Goal: Information Seeking & Learning: Find specific fact

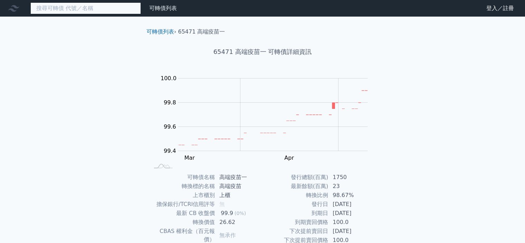
click at [84, 8] on input at bounding box center [85, 8] width 110 height 12
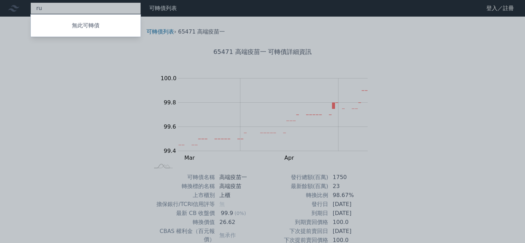
type input "r"
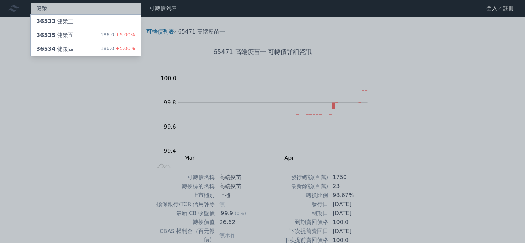
type input "健策"
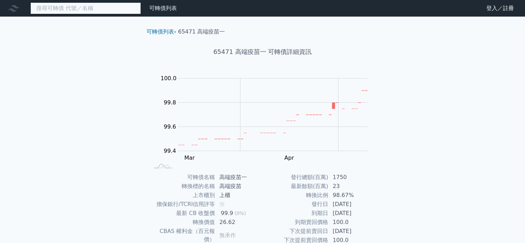
click at [75, 6] on input at bounding box center [85, 8] width 110 height 12
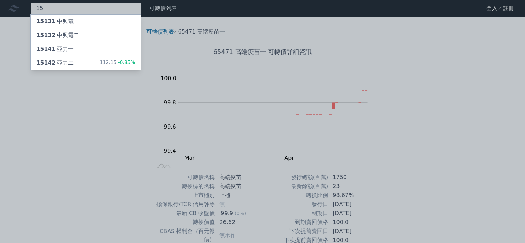
type input "1"
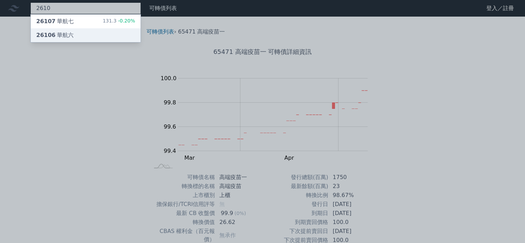
type input "2610"
click at [46, 35] on span "26106" at bounding box center [45, 35] width 19 height 7
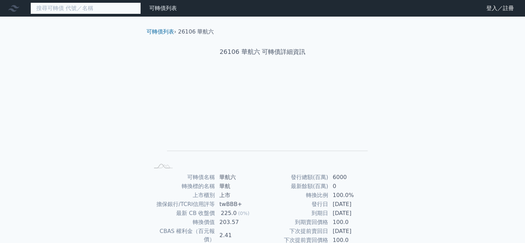
click at [76, 9] on input at bounding box center [85, 8] width 110 height 12
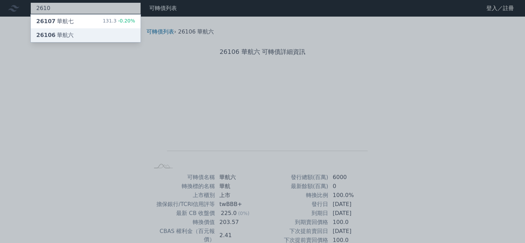
type input "2610"
click at [60, 36] on div "26106 華航六" at bounding box center [54, 35] width 37 height 8
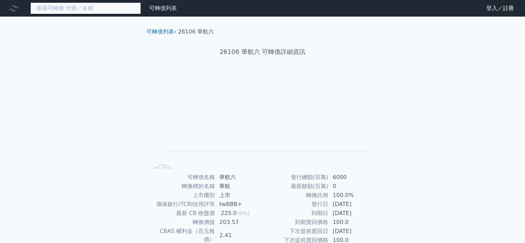
click at [101, 12] on input at bounding box center [85, 8] width 110 height 12
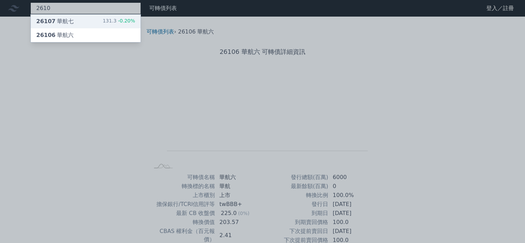
type input "2610"
click at [61, 19] on div "26107 華航七" at bounding box center [54, 21] width 37 height 8
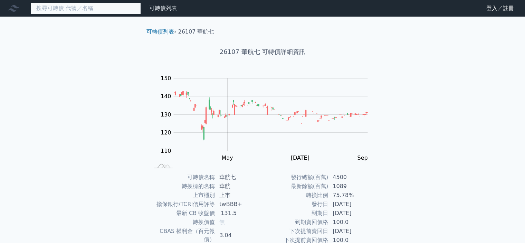
click at [101, 8] on input at bounding box center [85, 8] width 110 height 12
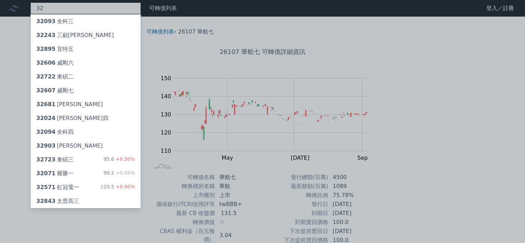
type input "3"
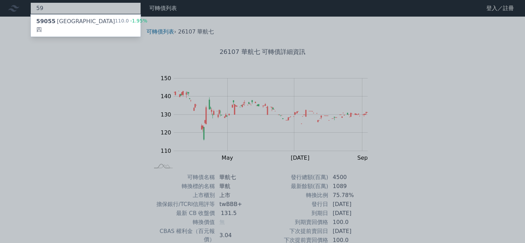
type input "5"
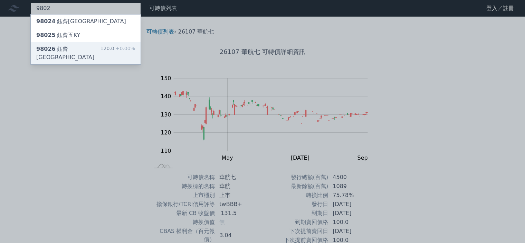
type input "9802"
click at [48, 49] on span "98026" at bounding box center [45, 49] width 19 height 7
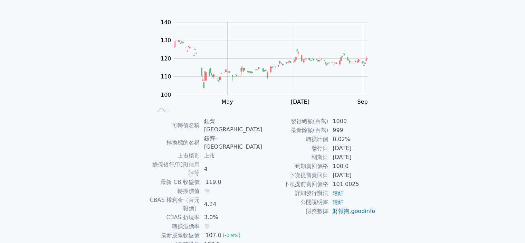
scroll to position [77, 0]
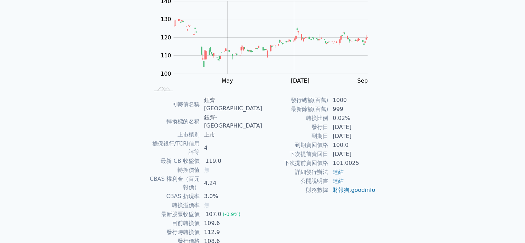
click at [97, 101] on div "可轉債列表 財務數據 可轉債列表 財務數據 登入／註冊 登入／註冊 可轉債列表 › 98026 鈺齊六KY 98026 鈺齊六KY 可轉債詳細資訊 Zoom …" at bounding box center [262, 99] width 525 height 353
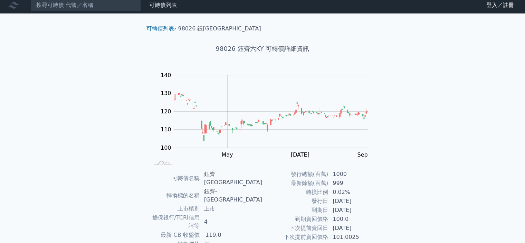
scroll to position [0, 0]
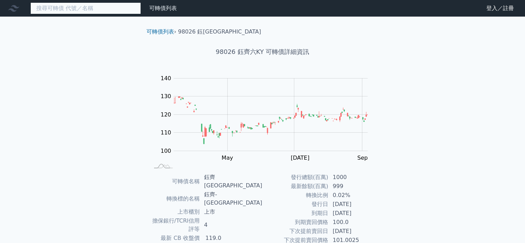
click at [105, 11] on input at bounding box center [85, 8] width 110 height 12
click at [41, 7] on input at bounding box center [85, 8] width 110 height 12
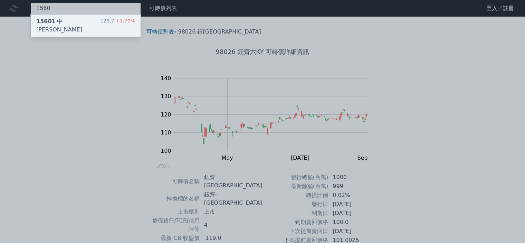
type input "1560"
click at [39, 22] on span "15601" at bounding box center [45, 21] width 19 height 7
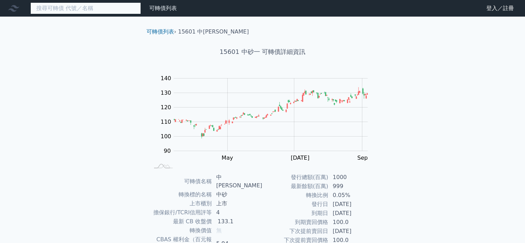
click at [106, 6] on input at bounding box center [85, 8] width 110 height 12
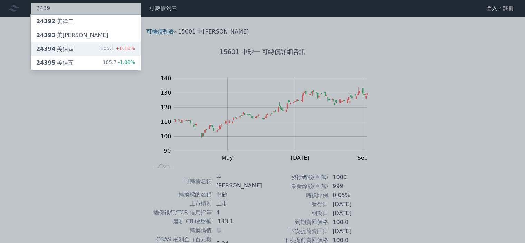
type input "2439"
click at [56, 47] on div "24394 美律四" at bounding box center [54, 49] width 37 height 8
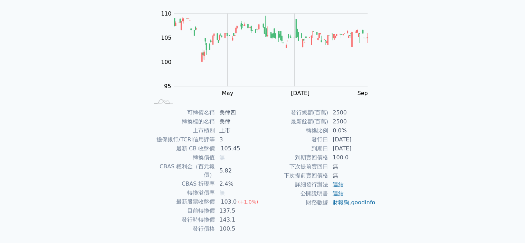
scroll to position [69, 0]
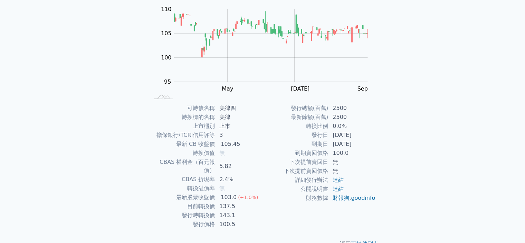
click at [82, 65] on div "可轉債列表 財務數據 可轉債列表 財務數據 登入／註冊 登入／註冊 可轉債列表 › 24394 美律四 24394 美律四 可轉債詳細資訊 Zoom Out …" at bounding box center [262, 95] width 525 height 328
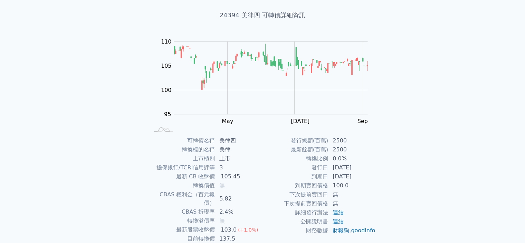
scroll to position [0, 0]
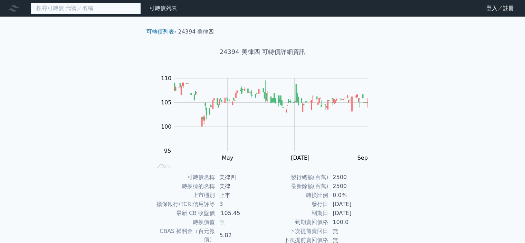
click at [84, 3] on input at bounding box center [85, 8] width 110 height 12
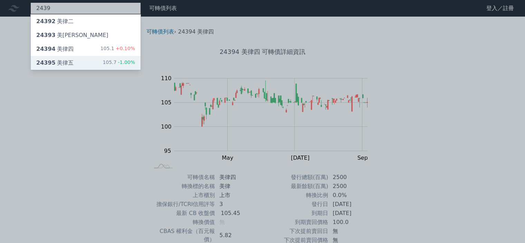
type input "2439"
click at [59, 62] on div "24395 美律五" at bounding box center [54, 63] width 37 height 8
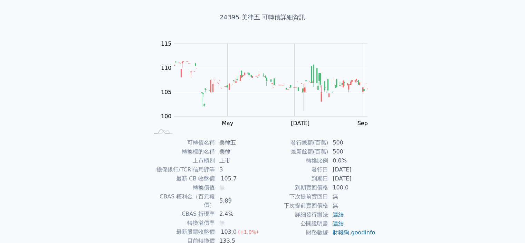
scroll to position [69, 0]
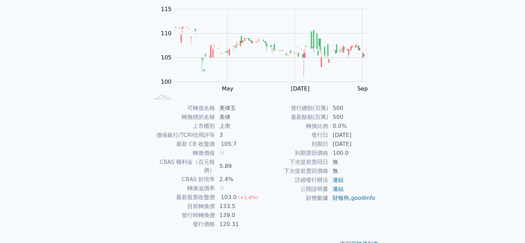
click at [209, 240] on p "返回 可轉債列表" at bounding box center [262, 244] width 243 height 8
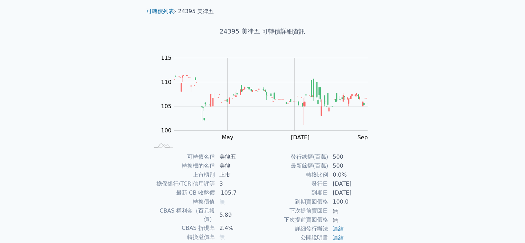
scroll to position [0, 0]
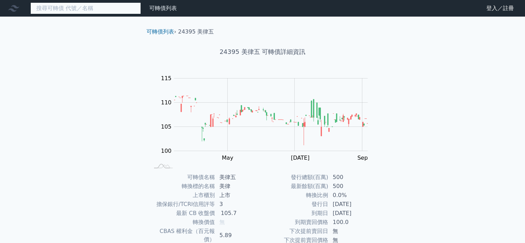
click at [97, 9] on input at bounding box center [85, 8] width 110 height 12
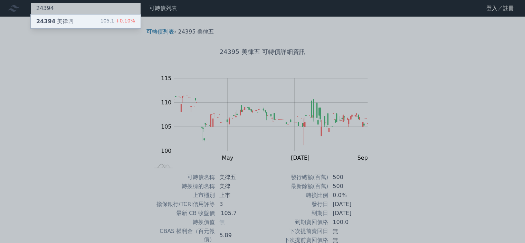
type input "24394"
click at [65, 24] on div "24394 美律四" at bounding box center [54, 21] width 37 height 8
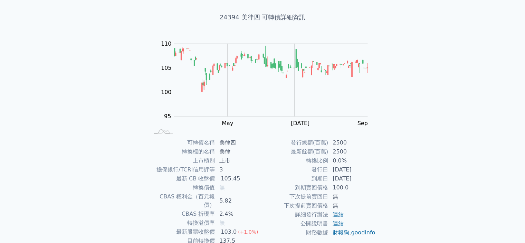
scroll to position [69, 0]
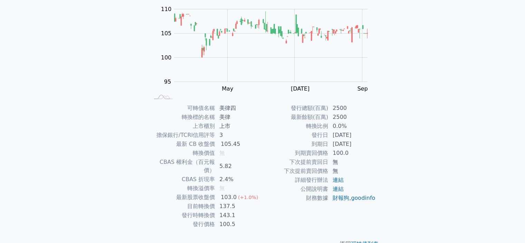
click at [83, 44] on div "可轉債列表 財務數據 可轉債列表 財務數據 登入／註冊 登入／註冊 可轉債列表 › 24394 美律四 24394 美律四 可轉債詳細資訊 Zoom Out …" at bounding box center [262, 95] width 525 height 328
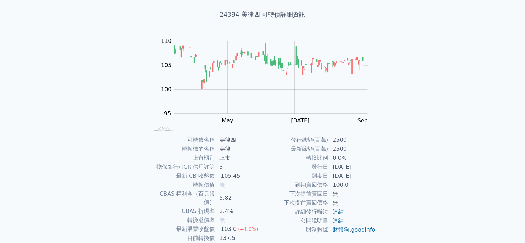
scroll to position [0, 0]
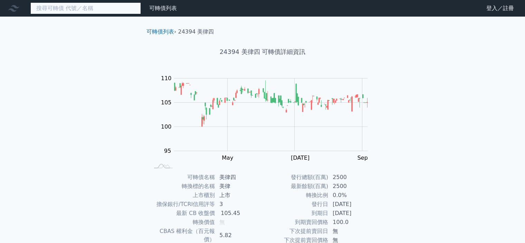
click at [85, 6] on input at bounding box center [85, 8] width 110 height 12
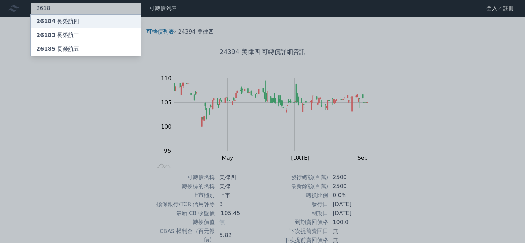
type input "2618"
click at [49, 20] on span "26184" at bounding box center [45, 21] width 19 height 7
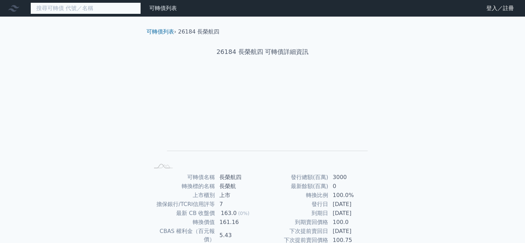
click at [59, 11] on input at bounding box center [85, 8] width 110 height 12
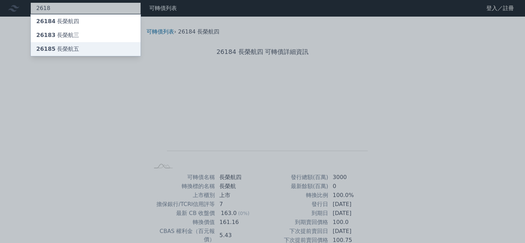
type input "2618"
click at [69, 48] on div "26185 長榮航五" at bounding box center [57, 49] width 43 height 8
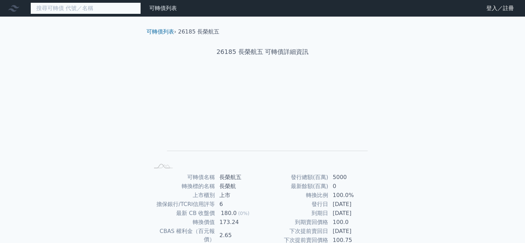
click at [99, 6] on input at bounding box center [85, 8] width 110 height 12
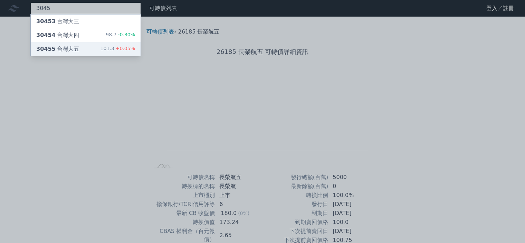
type input "3045"
click at [65, 47] on div "30455 台灣大五" at bounding box center [57, 49] width 43 height 8
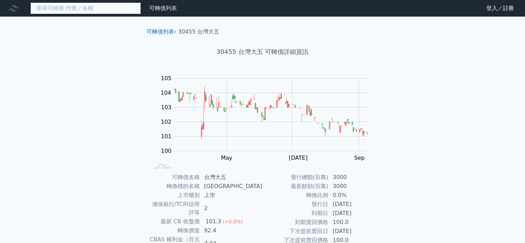
click at [77, 9] on input at bounding box center [85, 8] width 110 height 12
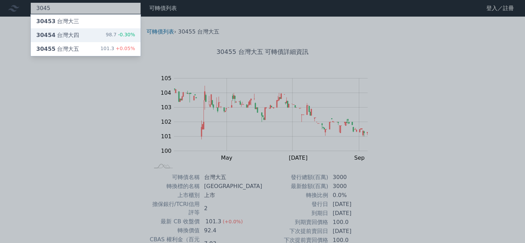
type input "3045"
click at [66, 32] on div "30454 台灣大四" at bounding box center [57, 35] width 43 height 8
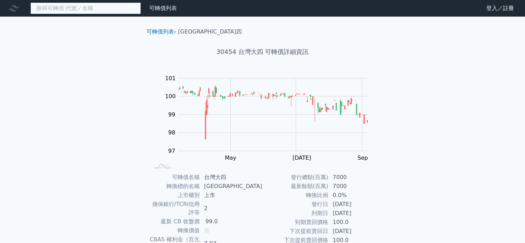
click at [86, 6] on input at bounding box center [85, 8] width 110 height 12
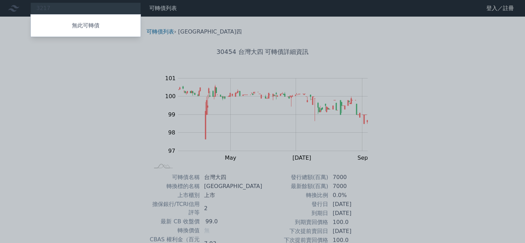
click at [67, 8] on div at bounding box center [262, 121] width 525 height 243
click at [63, 10] on div "3217 無此可轉債" at bounding box center [85, 8] width 110 height 12
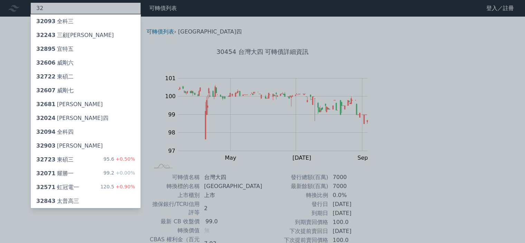
type input "3"
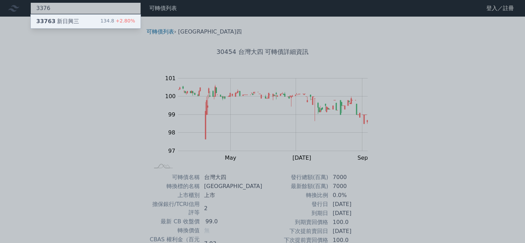
type input "3376"
click at [65, 22] on div "33763 新日興三" at bounding box center [57, 21] width 43 height 8
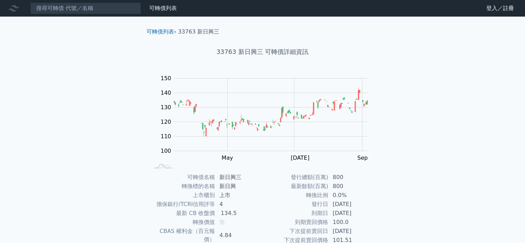
click at [125, 197] on div "可轉債列表 財務數據 可轉債列表 財務數據 登入／註冊 登入／註冊 可轉債列表 › 33763 新日興三 33763 新日興三 可轉債詳細資訊 Zoom Ou…" at bounding box center [262, 164] width 525 height 328
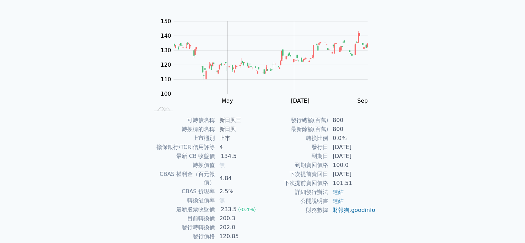
scroll to position [69, 0]
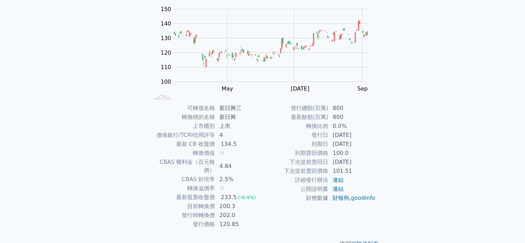
click at [64, 105] on div "可轉債列表 財務數據 可轉債列表 財務數據 登入／註冊 登入／註冊 可轉債列表 › 33763 新日興三 33763 新日興三 可轉債詳細資訊 Zoom Ou…" at bounding box center [262, 95] width 525 height 328
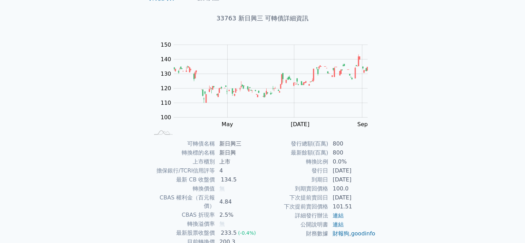
scroll to position [0, 0]
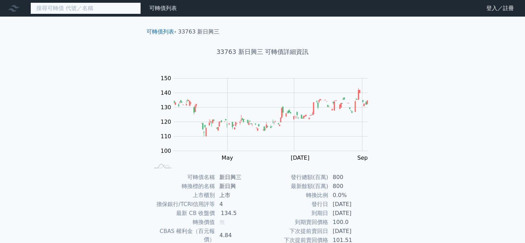
click at [99, 7] on input at bounding box center [85, 8] width 110 height 12
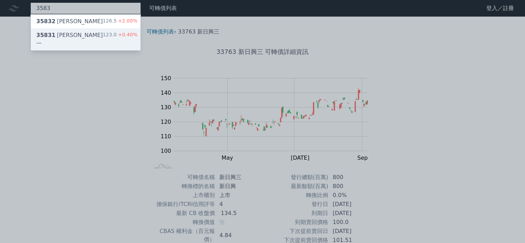
type input "3583"
click at [57, 36] on div "35831 辛耘一" at bounding box center [69, 39] width 67 height 17
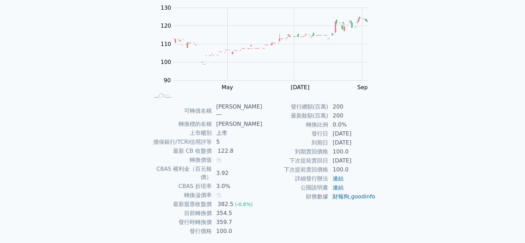
scroll to position [77, 0]
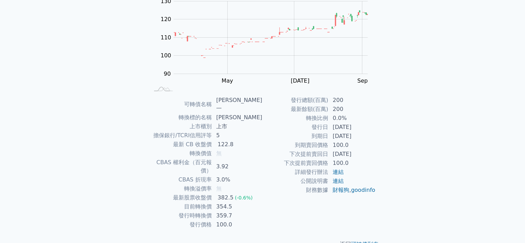
click at [72, 104] on div "可轉債列表 財務數據 可轉債列表 財務數據 登入／註冊 登入／註冊 可轉債列表 › 35831 辛耘一 35831 辛耘一 可轉債詳細資訊 Zoom Out …" at bounding box center [262, 91] width 525 height 336
click at [108, 109] on div "可轉債列表 財務數據 可轉債列表 財務數據 登入／註冊 登入／註冊 可轉債列表 › 35831 辛耘一 35831 辛耘一 可轉債詳細資訊 Zoom Out …" at bounding box center [262, 91] width 525 height 336
click at [60, 105] on div "可轉債列表 財務數據 可轉債列表 財務數據 登入／註冊 登入／註冊 可轉債列表 › 35831 辛耘一 35831 辛耘一 可轉債詳細資訊 Zoom Out …" at bounding box center [262, 91] width 525 height 336
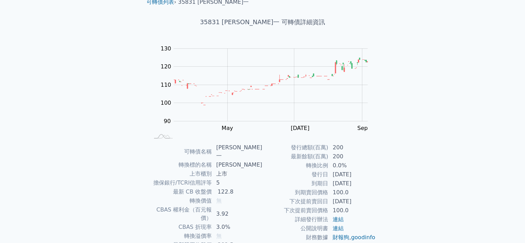
scroll to position [0, 0]
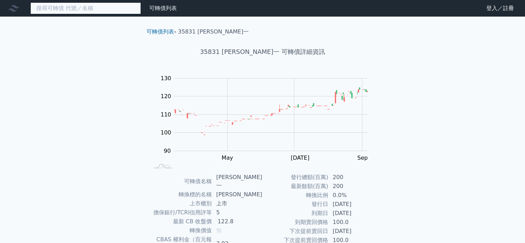
click at [71, 9] on input at bounding box center [85, 8] width 110 height 12
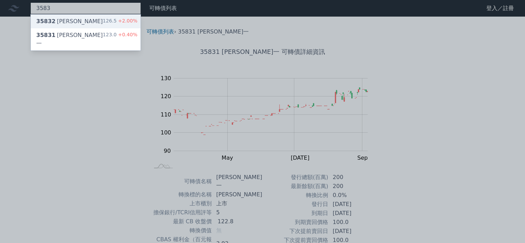
type input "3583"
click at [63, 20] on div "35832 辛耘二" at bounding box center [69, 21] width 67 height 8
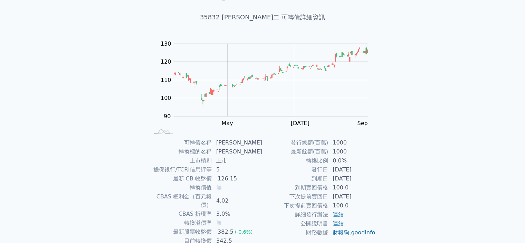
scroll to position [69, 0]
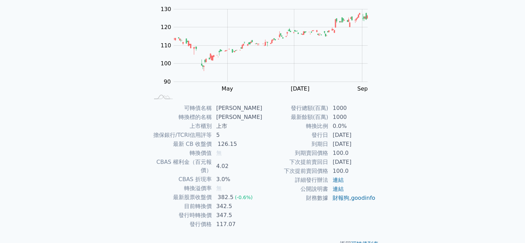
click at [8, 112] on div "可轉債列表 財務數據 可轉債列表 財務數據 登入／註冊 登入／註冊 可轉債列表 › 35832 辛耘二 35832 辛耘二 可轉債詳細資訊 Zoom Out …" at bounding box center [262, 95] width 525 height 328
click at [18, 170] on div "可轉債列表 財務數據 可轉債列表 財務數據 登入／註冊 登入／註冊 可轉債列表 › 35832 辛耘二 35832 辛耘二 可轉債詳細資訊 Zoom Out …" at bounding box center [262, 95] width 525 height 328
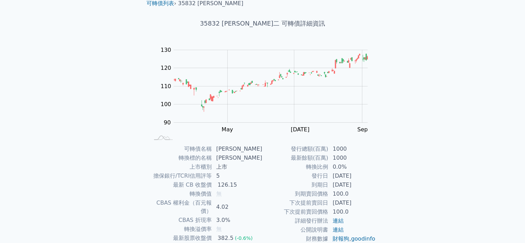
scroll to position [0, 0]
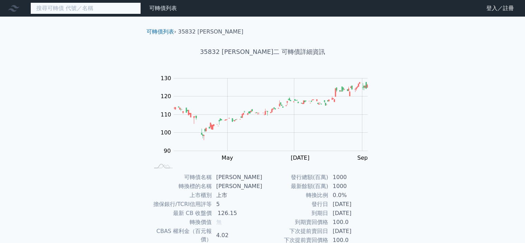
click at [83, 7] on input at bounding box center [85, 8] width 110 height 12
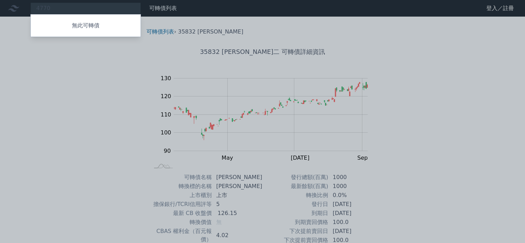
click at [94, 11] on div at bounding box center [262, 121] width 525 height 243
click at [94, 11] on div "4770 無此可轉債" at bounding box center [85, 8] width 110 height 12
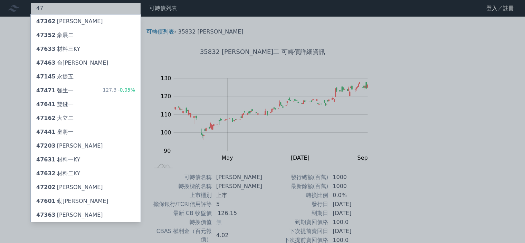
type input "4"
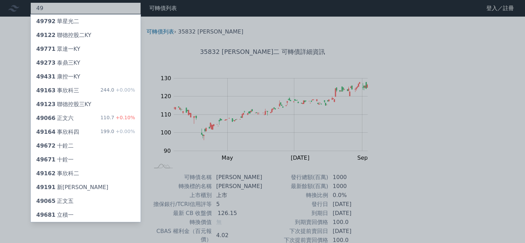
type input "4"
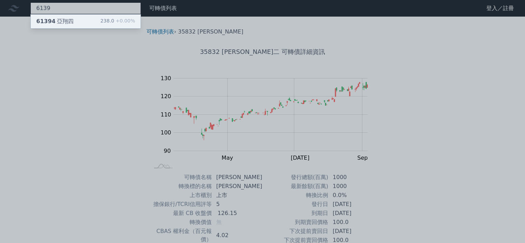
type input "6139"
click at [60, 23] on div "61394 亞翔四" at bounding box center [54, 21] width 37 height 8
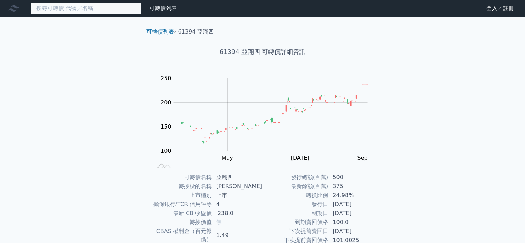
click at [64, 8] on input at bounding box center [85, 8] width 110 height 12
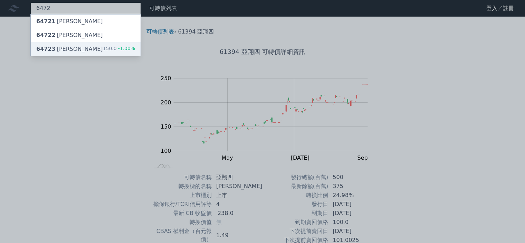
type input "6472"
click at [58, 50] on div "64723 保瑞三" at bounding box center [69, 49] width 67 height 8
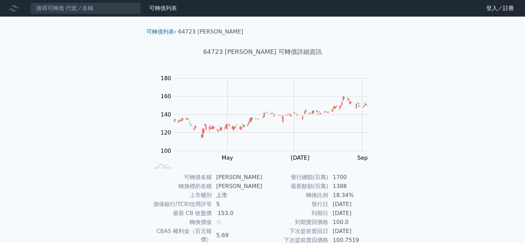
click at [107, 0] on nav "可轉債列表 財務數據 可轉債列表 財務數據 登入／註冊 登入／註冊" at bounding box center [262, 8] width 525 height 17
click at [100, 6] on input at bounding box center [85, 8] width 110 height 12
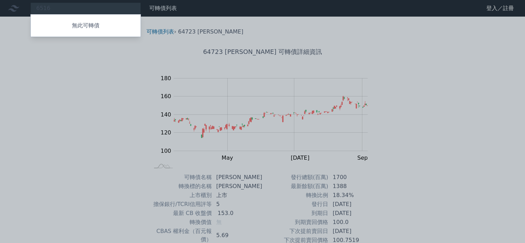
click at [70, 10] on div at bounding box center [262, 121] width 525 height 243
click at [70, 10] on div "6516 無此可轉債" at bounding box center [85, 8] width 110 height 12
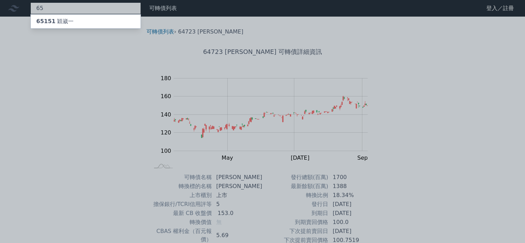
type input "6"
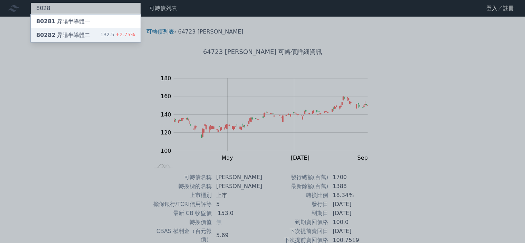
type input "8028"
click at [68, 36] on div "80282 昇陽半導體二" at bounding box center [63, 35] width 54 height 8
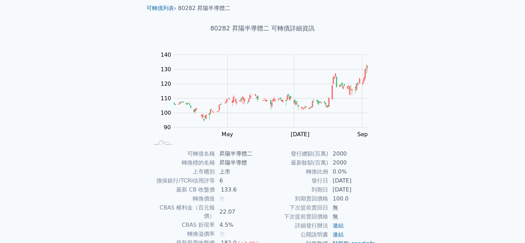
scroll to position [69, 0]
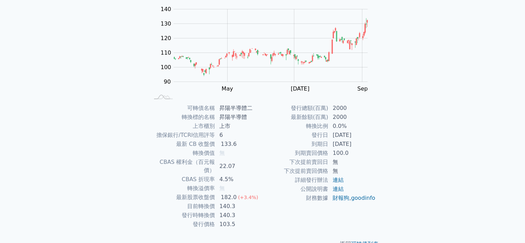
click at [91, 63] on div "可轉債列表 財務數據 可轉債列表 財務數據 登入／註冊 登入／註冊 可轉債列表 › 80282 昇陽半導體二 80282 昇陽半導體二 可轉債詳細資訊 Zoo…" at bounding box center [262, 95] width 525 height 328
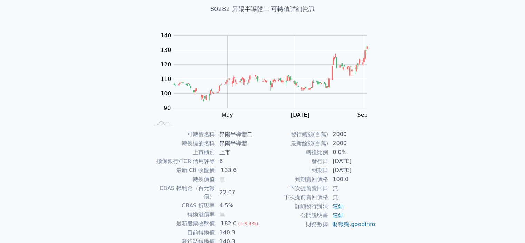
scroll to position [0, 0]
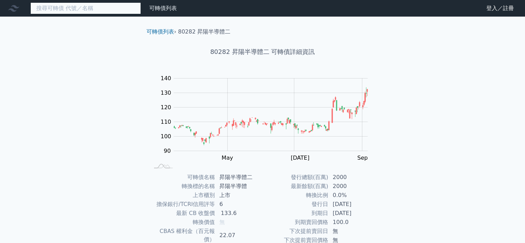
click at [95, 8] on input at bounding box center [85, 8] width 110 height 12
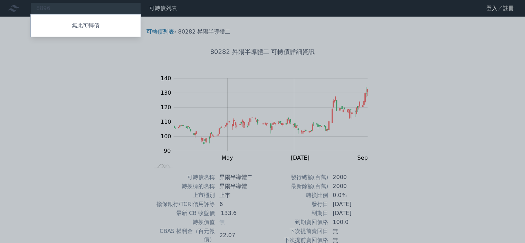
click at [76, 25] on p "無此可轉債" at bounding box center [86, 25] width 110 height 8
click at [81, 9] on div at bounding box center [262, 121] width 525 height 243
click at [83, 9] on div "8896 無此可轉債" at bounding box center [85, 8] width 110 height 12
type input "8"
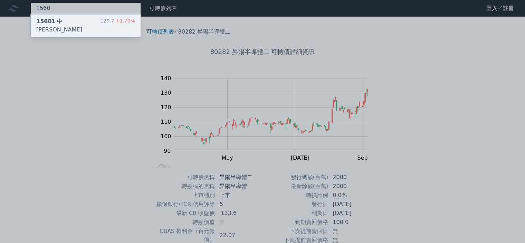
type input "1560"
click at [59, 19] on div "15601 中砂一" at bounding box center [68, 25] width 64 height 17
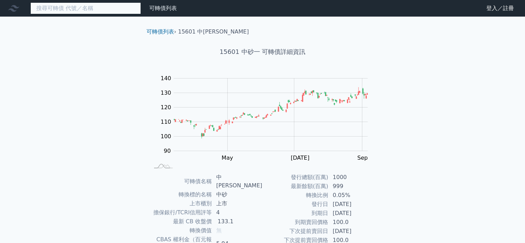
click at [67, 5] on input at bounding box center [85, 8] width 110 height 12
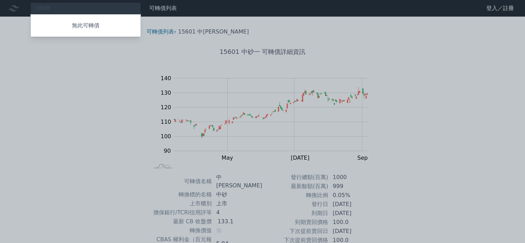
click at [48, 68] on div at bounding box center [262, 121] width 525 height 243
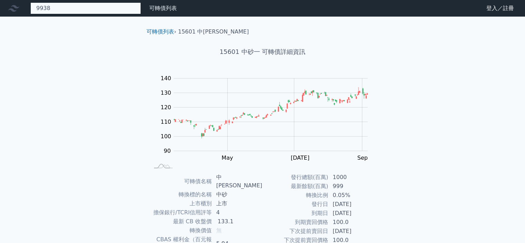
click at [58, 9] on div "9938 無此可轉債" at bounding box center [85, 8] width 110 height 12
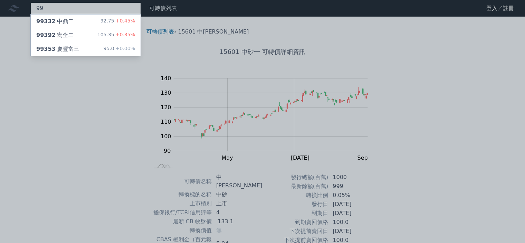
type input "9"
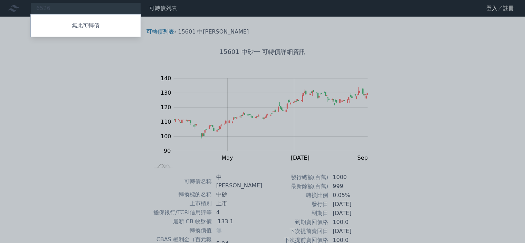
click at [77, 7] on div at bounding box center [262, 121] width 525 height 243
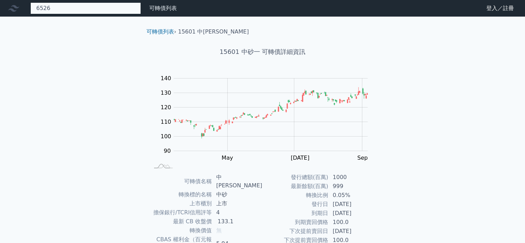
click at [77, 7] on div "6526 無此可轉債" at bounding box center [85, 8] width 110 height 12
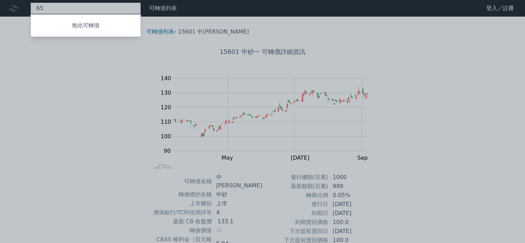
type input "6"
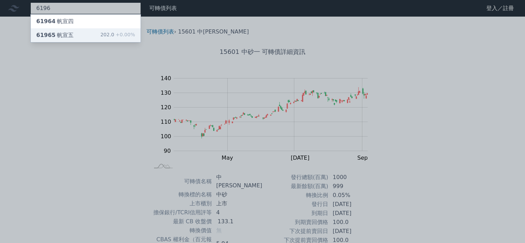
type input "6196"
click at [64, 35] on div "61965 帆宣五" at bounding box center [54, 35] width 37 height 8
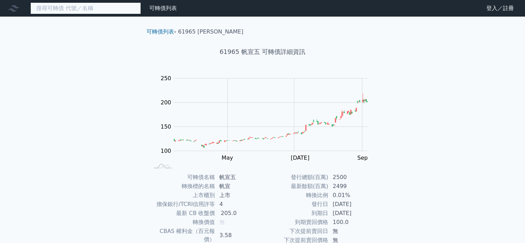
click at [72, 8] on input at bounding box center [85, 8] width 110 height 12
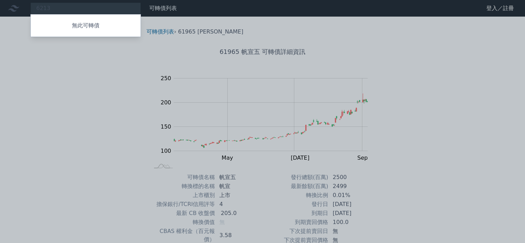
click at [83, 81] on div at bounding box center [262, 121] width 525 height 243
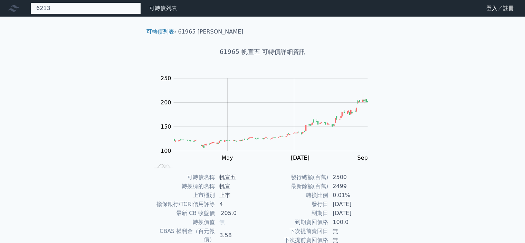
click at [57, 7] on div "6213 無此可轉債" at bounding box center [85, 8] width 110 height 12
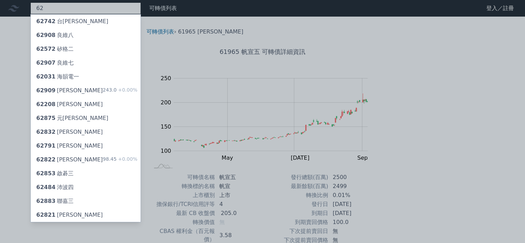
type input "6"
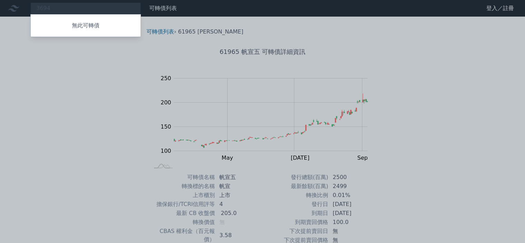
click at [91, 10] on div at bounding box center [262, 121] width 525 height 243
click at [91, 10] on div "3694 無此可轉債" at bounding box center [85, 8] width 110 height 12
click at [60, 6] on div at bounding box center [262, 121] width 525 height 243
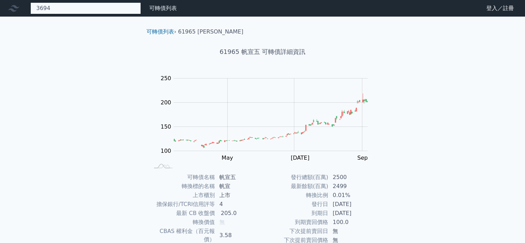
click at [60, 6] on div "3694 無此可轉債" at bounding box center [85, 8] width 110 height 12
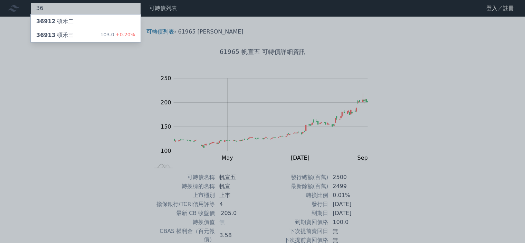
type input "3"
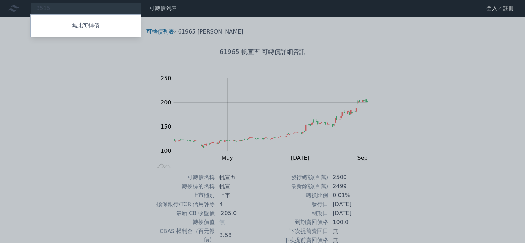
click at [59, 8] on div at bounding box center [262, 121] width 525 height 243
click at [59, 8] on div "3515 無此可轉債" at bounding box center [85, 8] width 110 height 12
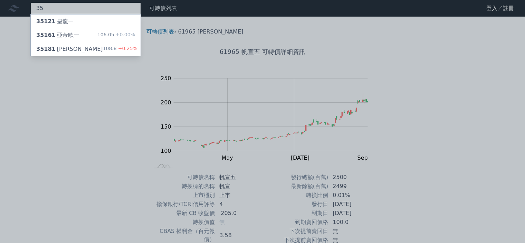
type input "3"
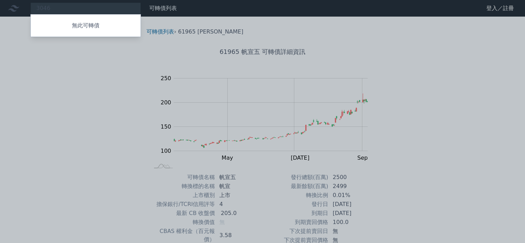
click at [74, 5] on div at bounding box center [262, 121] width 525 height 243
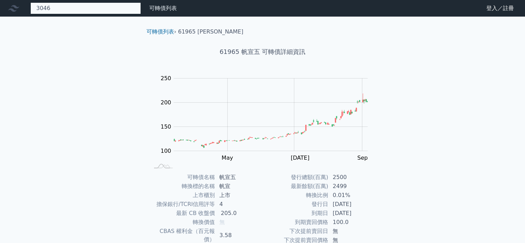
click at [74, 5] on div "3046 無此可轉債" at bounding box center [85, 8] width 110 height 12
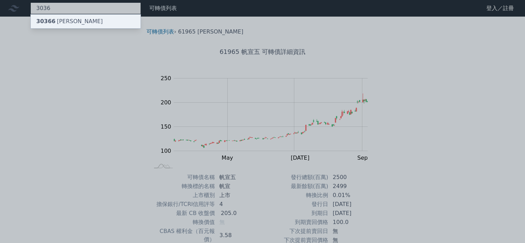
type input "3036"
click at [65, 21] on div "30366 文曄六" at bounding box center [69, 21] width 67 height 8
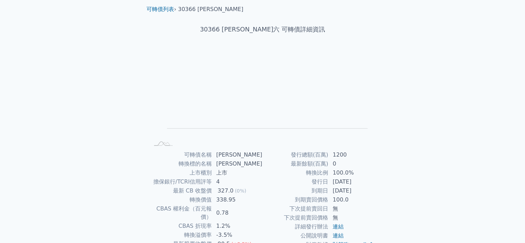
scroll to position [35, 0]
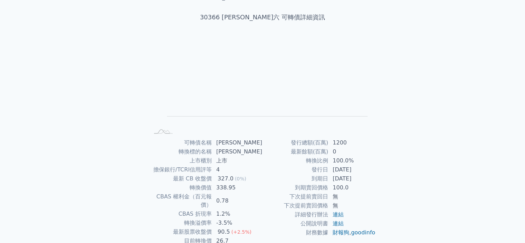
click at [62, 47] on div "可轉債列表 財務數據 可轉債列表 財務數據 登入／註冊 登入／註冊 可轉債列表 › 30366 文曄六 30366 文曄六 可轉債詳細資訊 Zoom Out …" at bounding box center [262, 129] width 525 height 328
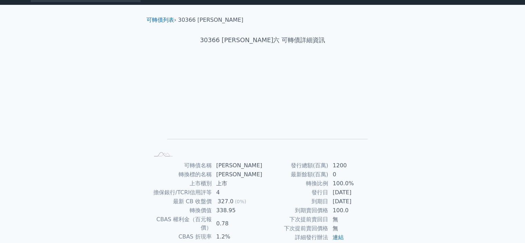
scroll to position [0, 0]
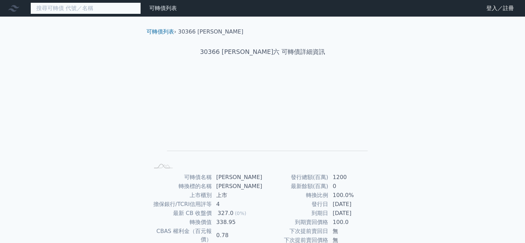
click at [72, 7] on input at bounding box center [85, 8] width 110 height 12
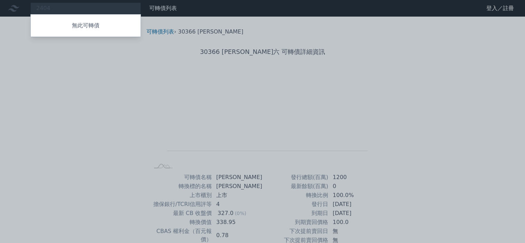
click at [63, 8] on div at bounding box center [262, 121] width 525 height 243
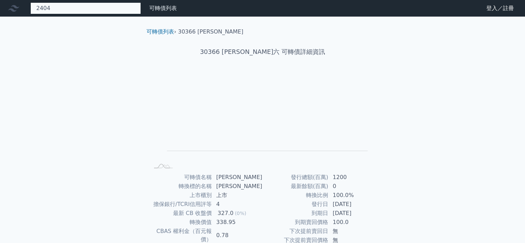
click at [63, 8] on div "2404 無此可轉債" at bounding box center [85, 8] width 110 height 12
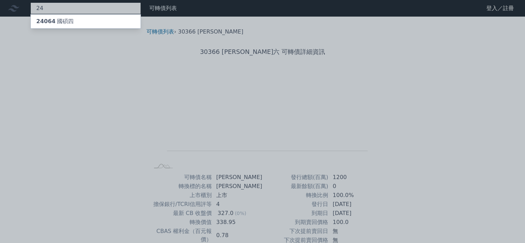
type input "2"
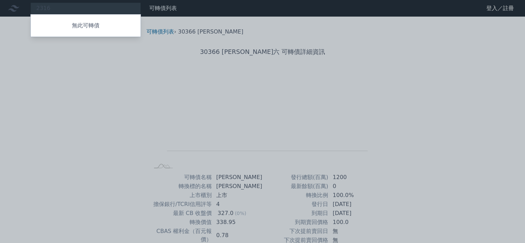
click at [87, 7] on div at bounding box center [262, 121] width 525 height 243
click at [87, 7] on div "2316 無此可轉債" at bounding box center [85, 8] width 110 height 12
type input "2"
click at [159, 112] on div at bounding box center [262, 121] width 525 height 243
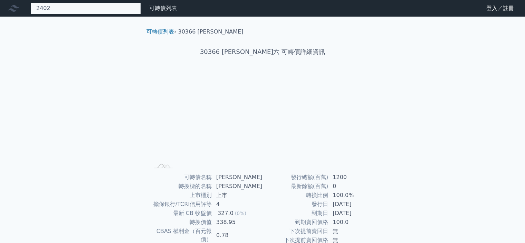
click at [83, 8] on div "2402 無此可轉債" at bounding box center [85, 8] width 110 height 12
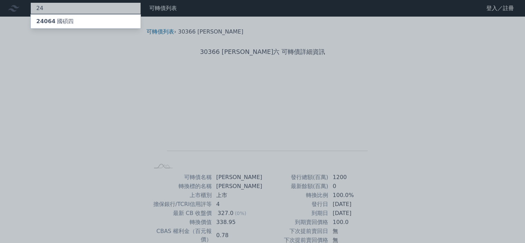
type input "2"
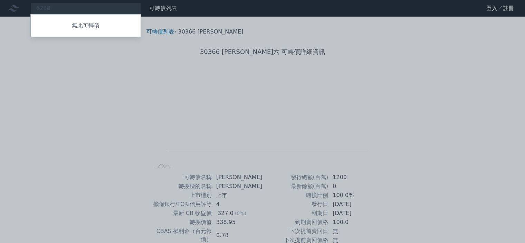
click at [65, 9] on div at bounding box center [262, 121] width 525 height 243
click at [65, 9] on div "6238 無此可轉債" at bounding box center [85, 8] width 110 height 12
type input "6"
type input "8464"
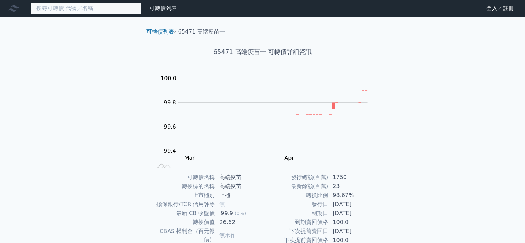
click at [86, 8] on input at bounding box center [85, 8] width 110 height 12
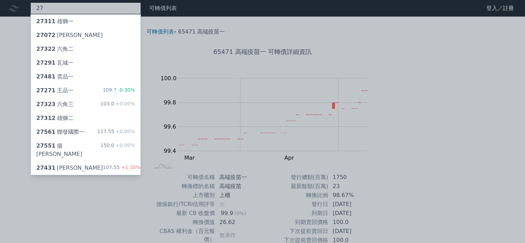
type input "2"
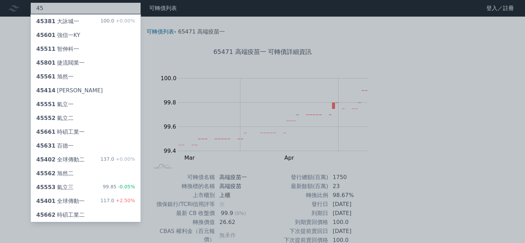
type input "4"
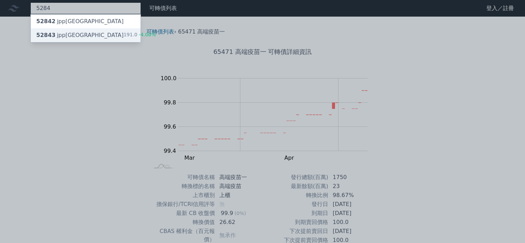
type input "5284"
click at [56, 36] on div "52843 jpp[GEOGRAPHIC_DATA]" at bounding box center [79, 35] width 87 height 8
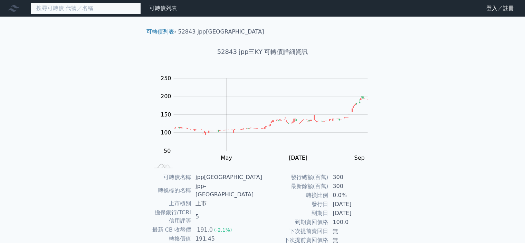
click at [98, 13] on input at bounding box center [85, 8] width 110 height 12
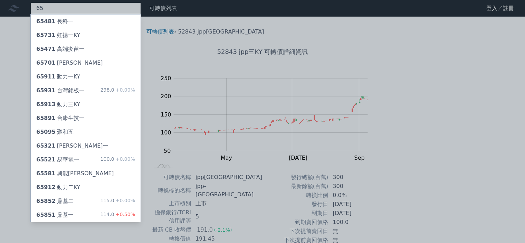
type input "6"
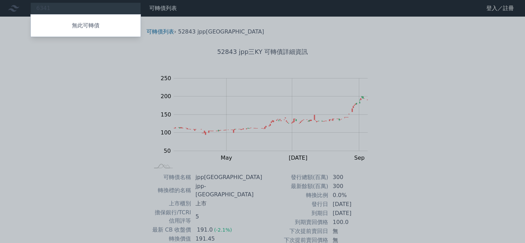
click at [69, 10] on div at bounding box center [262, 121] width 525 height 243
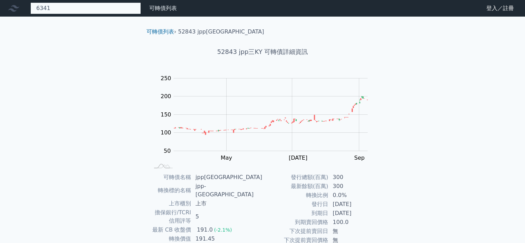
click at [72, 10] on div "6341 無此可轉債" at bounding box center [85, 8] width 110 height 12
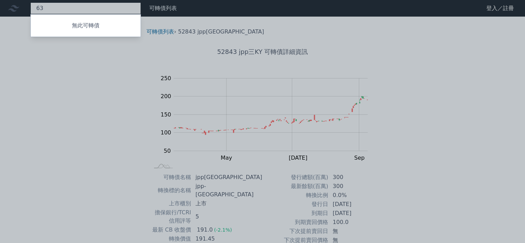
type input "6"
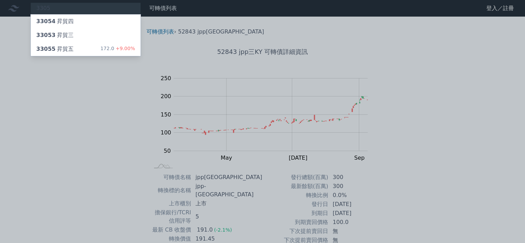
click at [69, 8] on div at bounding box center [262, 121] width 525 height 243
click at [68, 8] on div "3305 33054 昇貿四 33053 昇貿三 33055 昇貿五 172.0 +9.00%" at bounding box center [85, 8] width 110 height 12
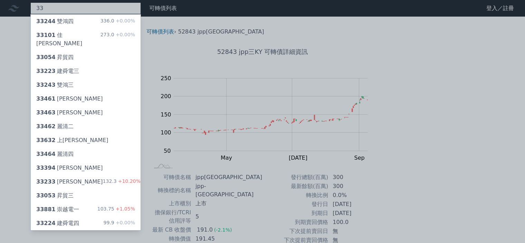
type input "3"
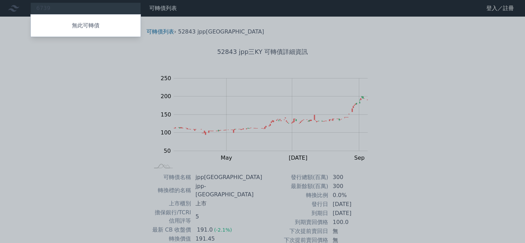
click at [69, 7] on div at bounding box center [262, 121] width 525 height 243
click at [69, 7] on div "6739 無此可轉債" at bounding box center [85, 8] width 110 height 12
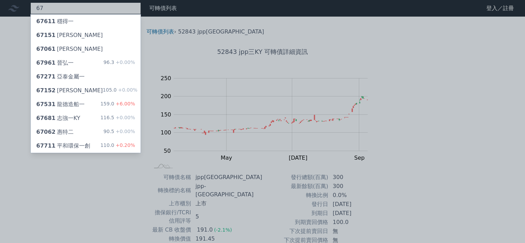
type input "6"
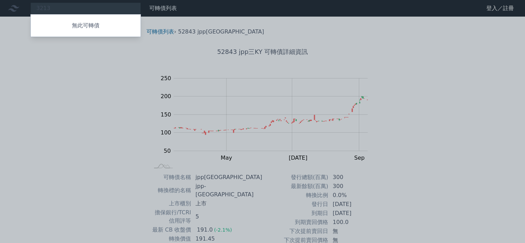
click at [69, 9] on div at bounding box center [262, 121] width 525 height 243
click at [69, 9] on div "3213 無此可轉債" at bounding box center [85, 8] width 110 height 12
type input "3"
type input "6"
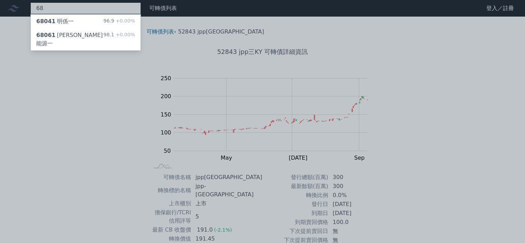
type input "6"
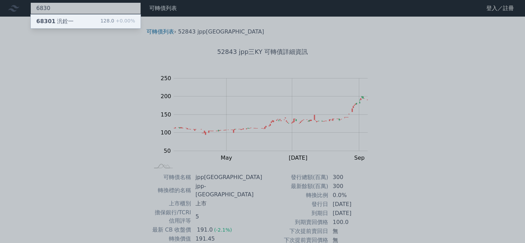
type input "6830"
click at [65, 23] on div "68301 汎銓一" at bounding box center [54, 21] width 37 height 8
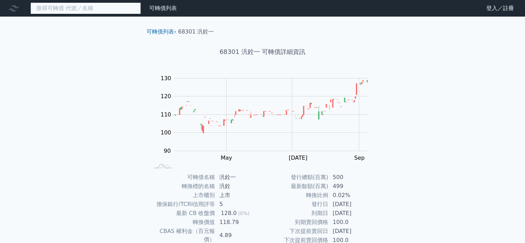
click at [82, 3] on input at bounding box center [85, 8] width 110 height 12
